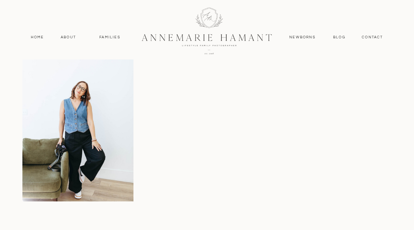
scroll to position [1409, 0]
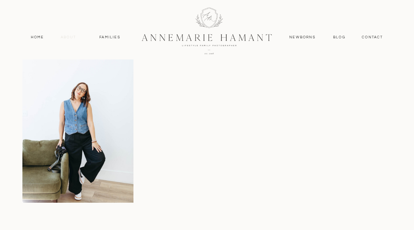
click at [70, 37] on nav "About" at bounding box center [68, 37] width 19 height 6
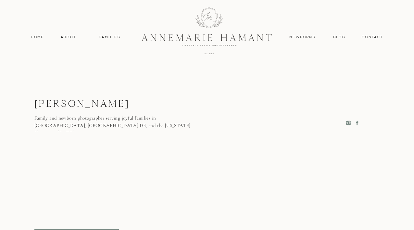
scroll to position [1723, 0]
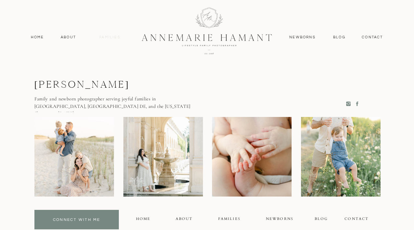
click at [107, 38] on nav "Families" at bounding box center [110, 37] width 29 height 6
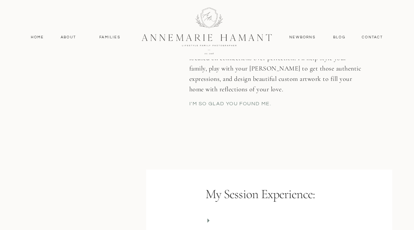
scroll to position [1188, 0]
